Goal: Task Accomplishment & Management: Manage account settings

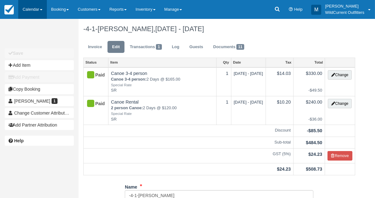
click at [31, 9] on link "Calendar" at bounding box center [32, 9] width 29 height 19
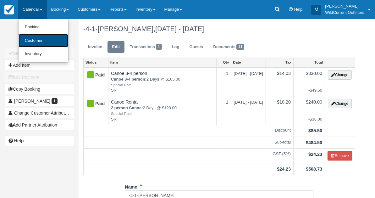
click at [34, 39] on link "Customer" at bounding box center [44, 41] width 50 height 14
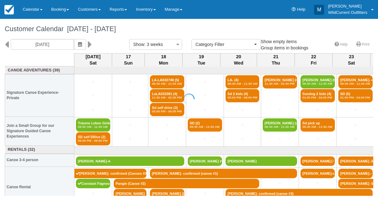
select select
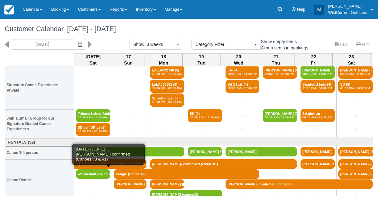
scroll to position [13, 0]
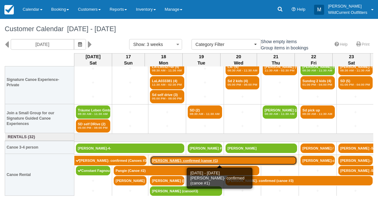
click at [173, 160] on link "[PERSON_NAME]- confirmed (canoe #1)" at bounding box center [223, 160] width 147 height 9
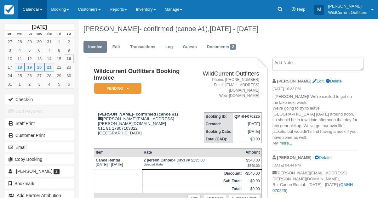
click at [30, 5] on link "Calendar" at bounding box center [32, 9] width 29 height 19
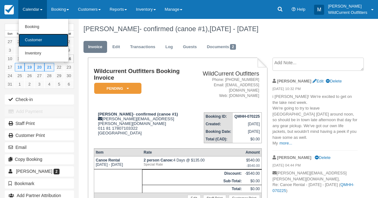
click at [29, 36] on link "Customer" at bounding box center [44, 40] width 50 height 13
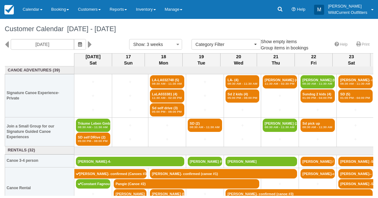
select select
